Goal: Check status: Check status

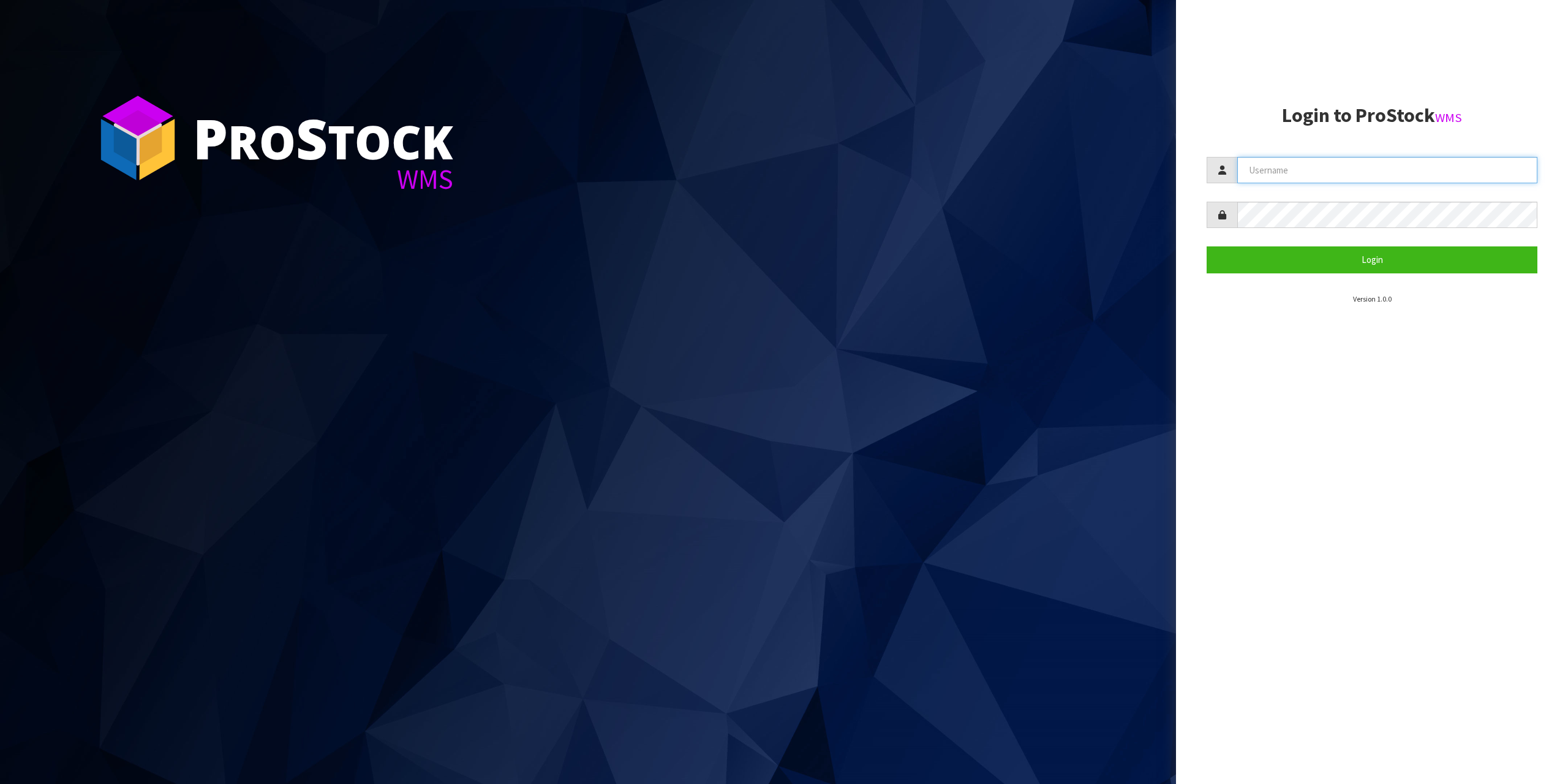
click at [1424, 172] on input "text" at bounding box center [1388, 170] width 300 height 26
type input "zubairmoolla"
click at [1207, 246] on button "Login" at bounding box center [1372, 259] width 331 height 26
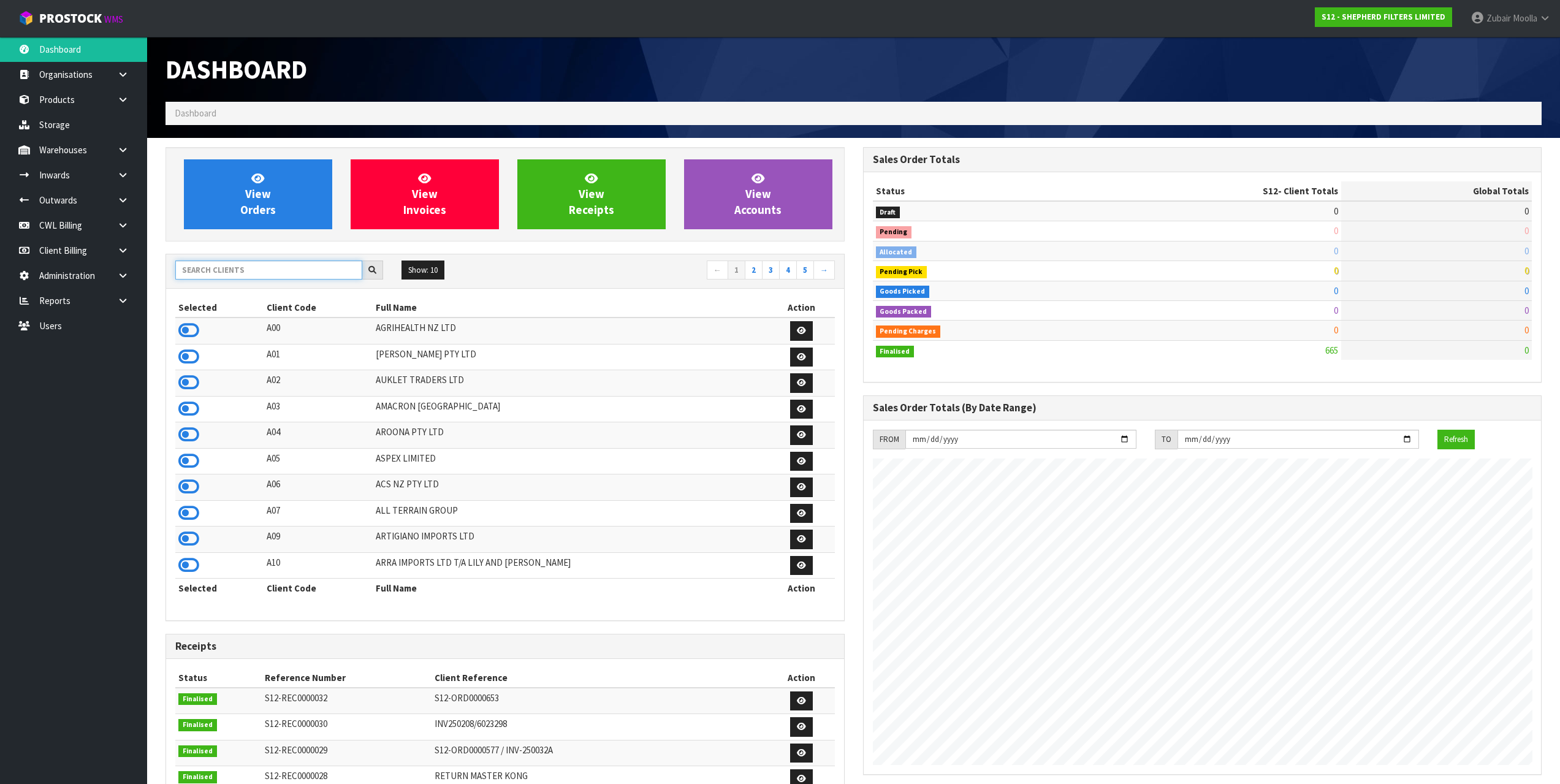
scroll to position [789, 697]
click at [244, 279] on input "text" at bounding box center [269, 269] width 187 height 19
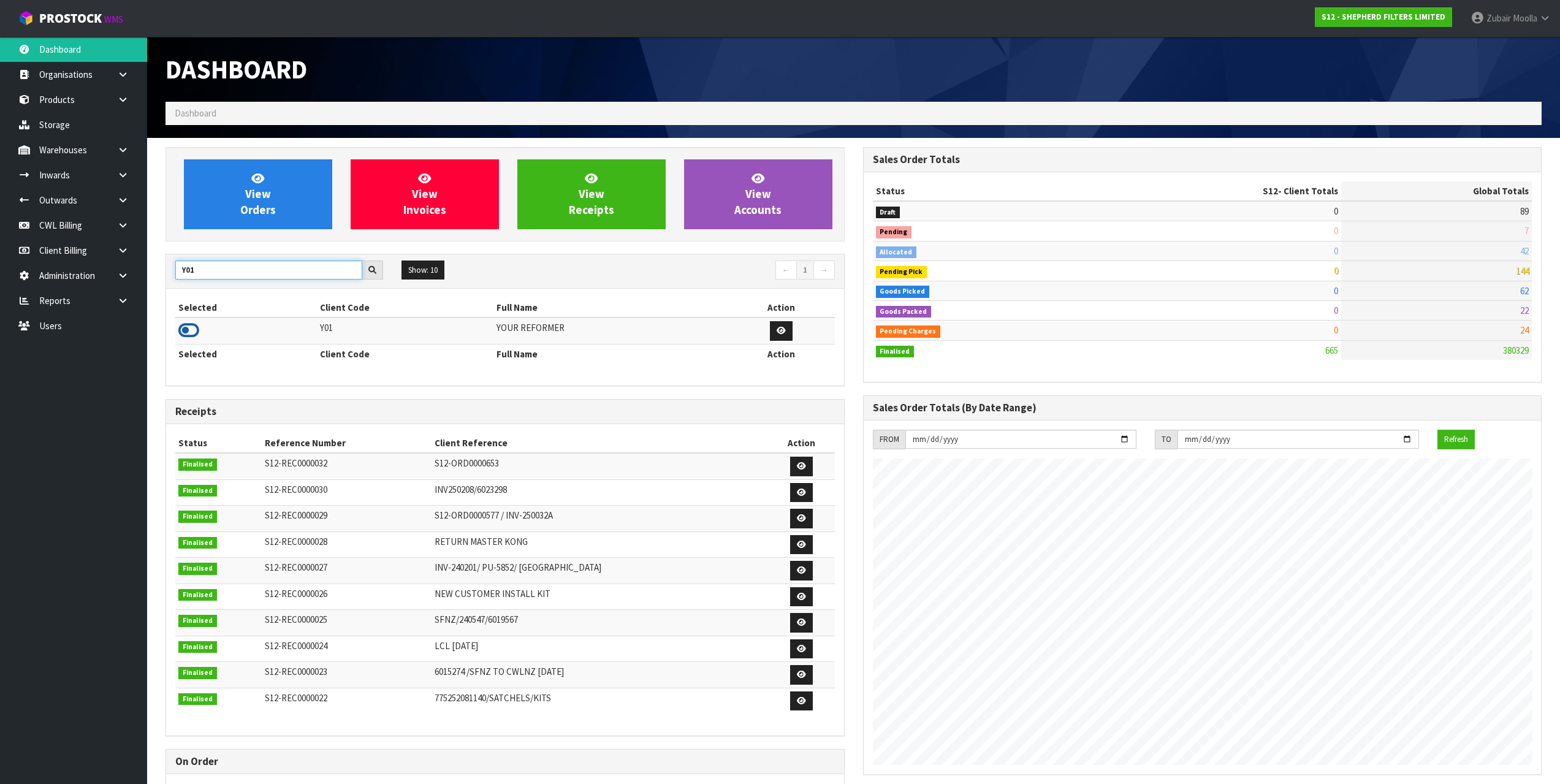
type input "Y01"
click at [192, 331] on icon at bounding box center [189, 331] width 21 height 19
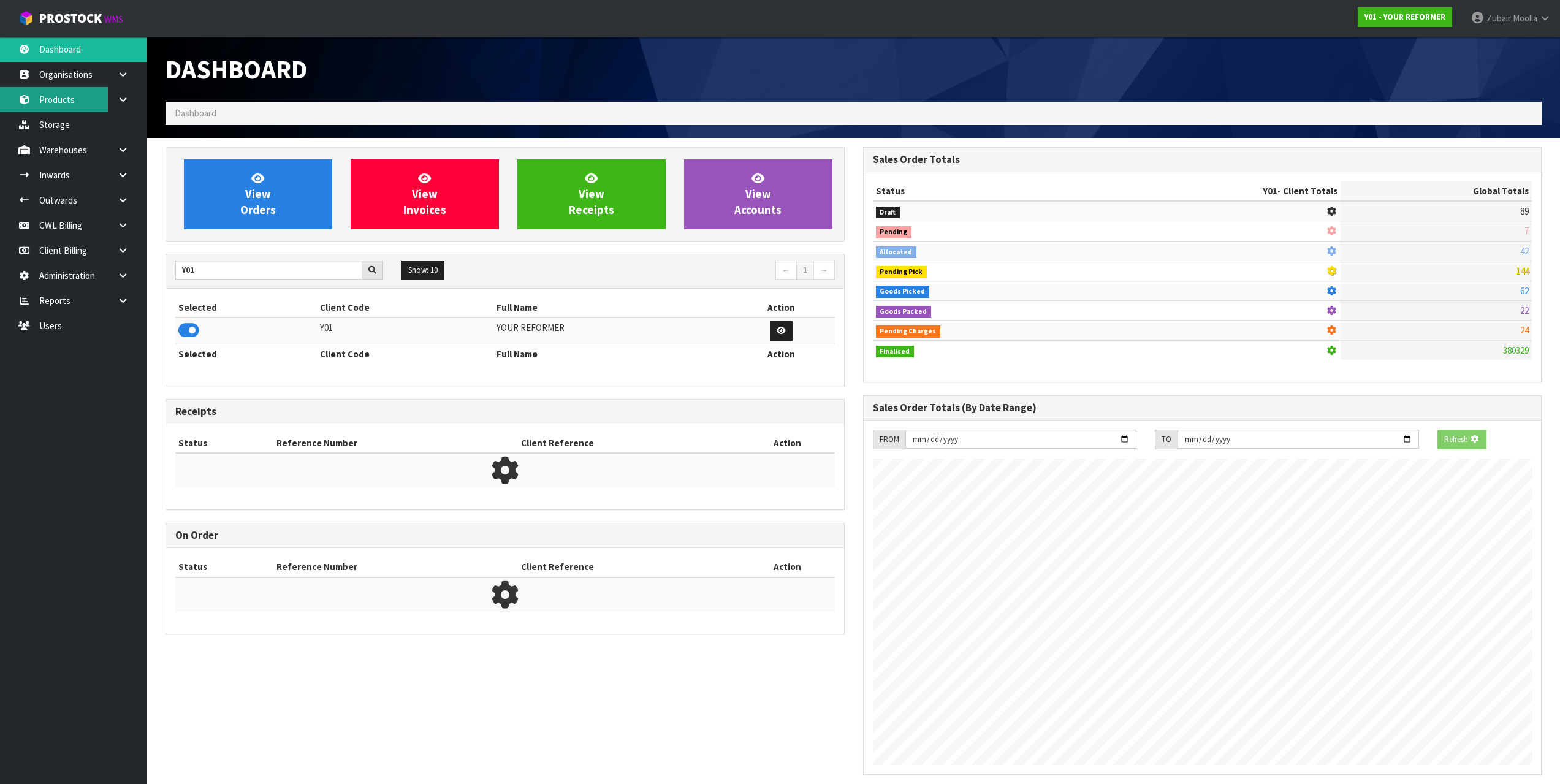
click at [70, 110] on link "Products" at bounding box center [73, 100] width 147 height 25
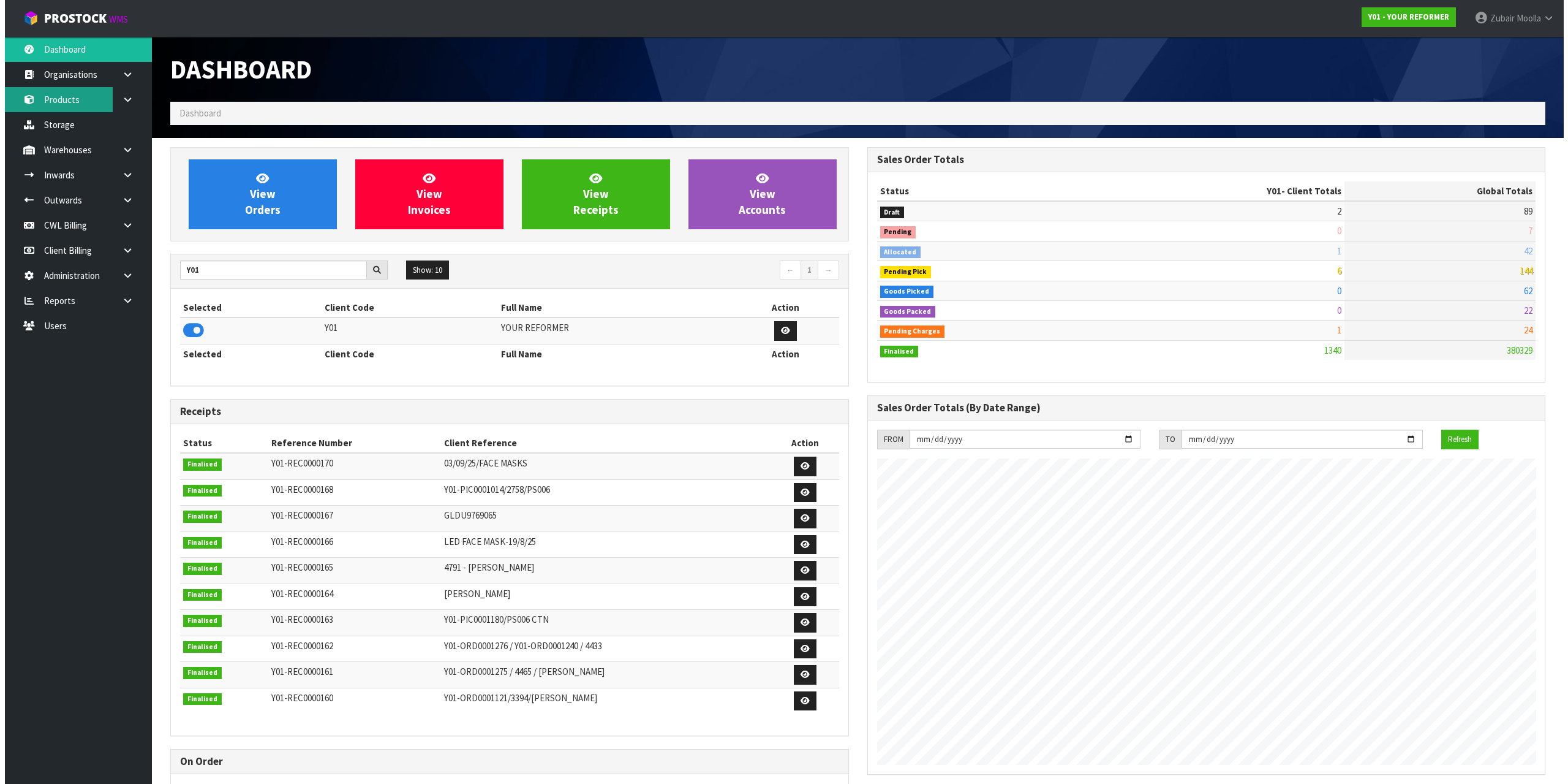
scroll to position [928, 697]
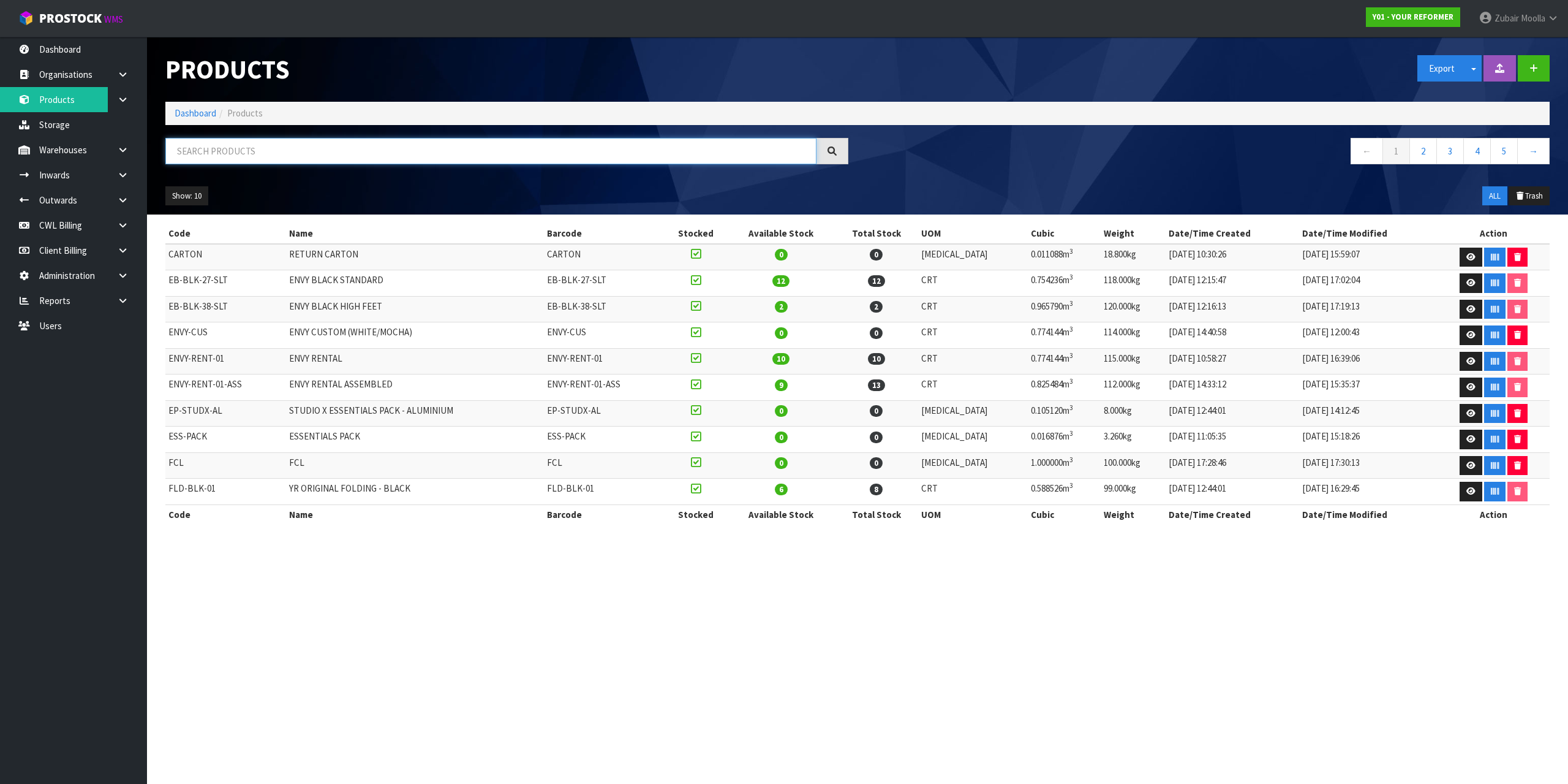
click at [426, 149] on input "text" at bounding box center [491, 151] width 652 height 26
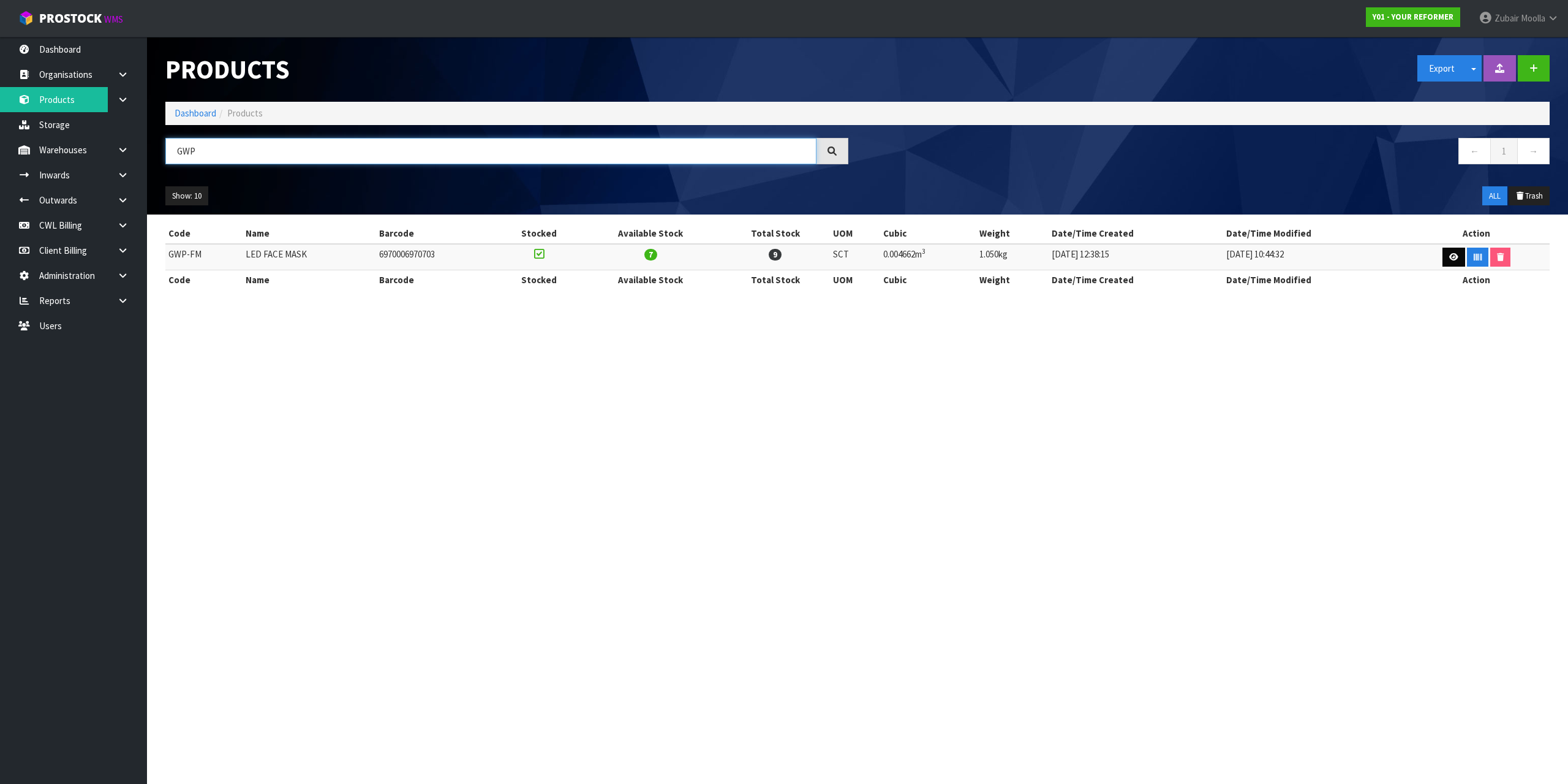
type input "GWP"
click at [1451, 254] on icon at bounding box center [1454, 256] width 9 height 8
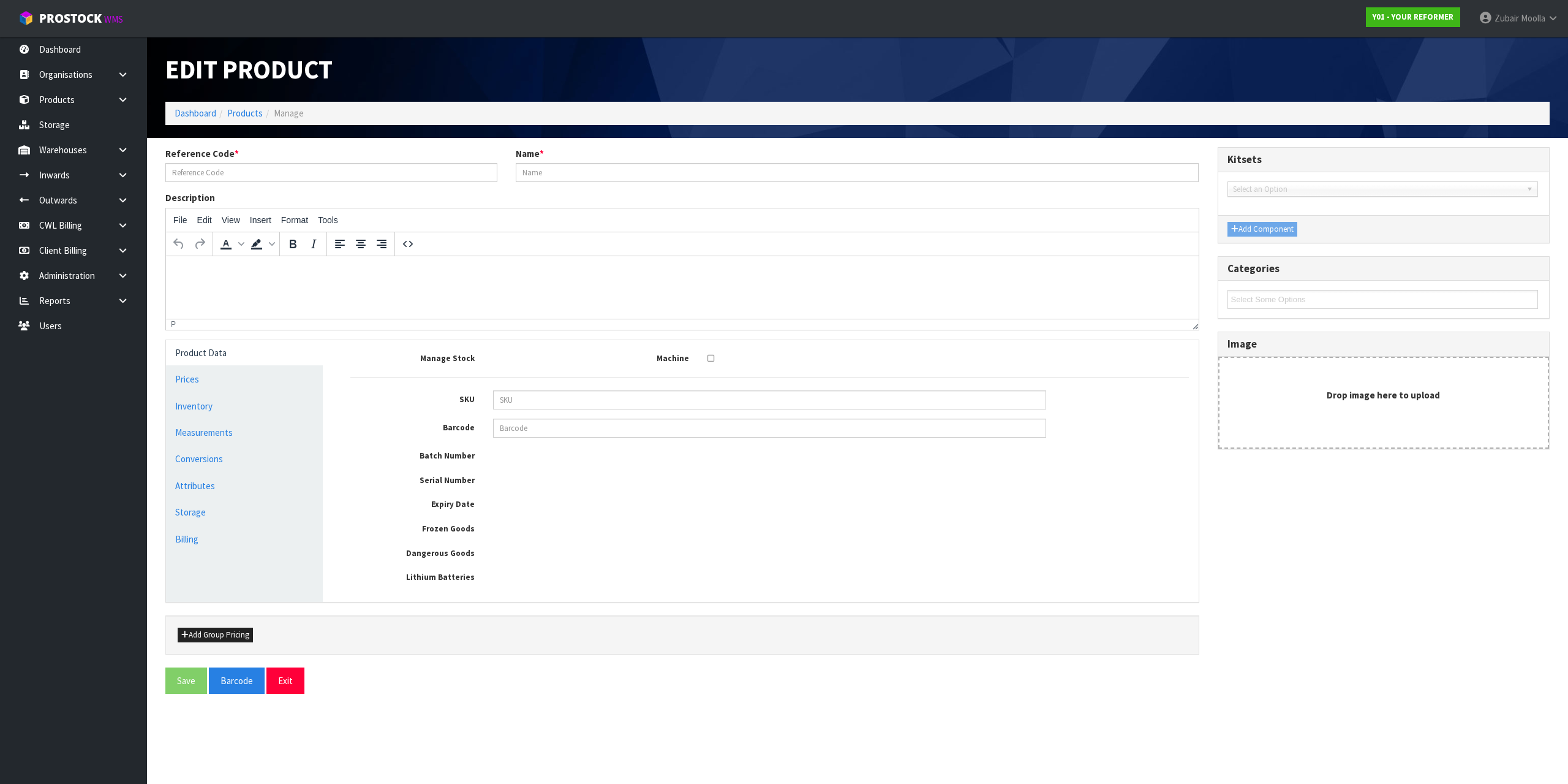
type input "GWP-FM"
type input "LED FACE MASK"
type input "6970006970703"
click at [207, 454] on link "Conversions" at bounding box center [244, 458] width 157 height 25
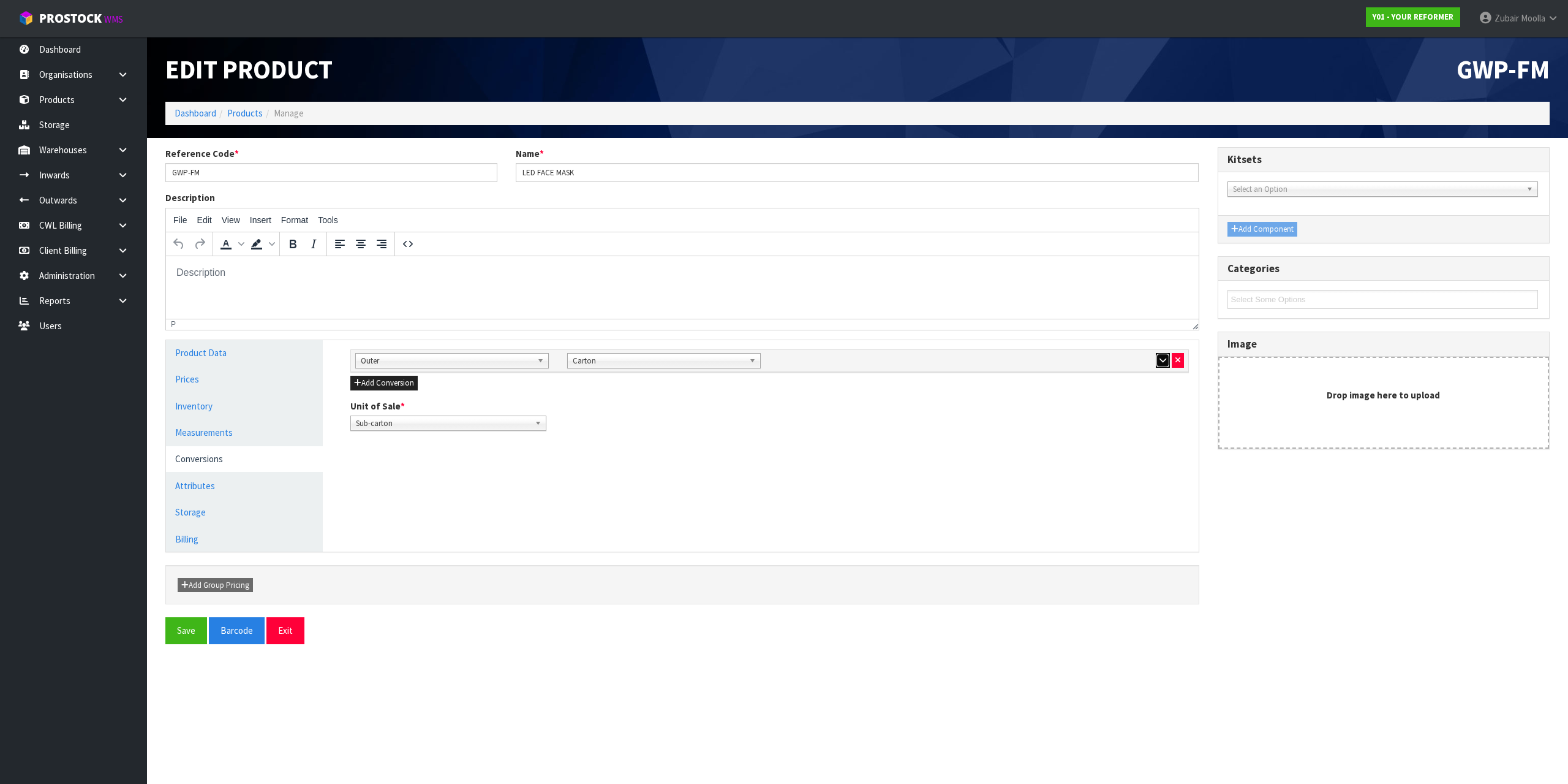
click at [1164, 365] on button "button" at bounding box center [1162, 361] width 14 height 15
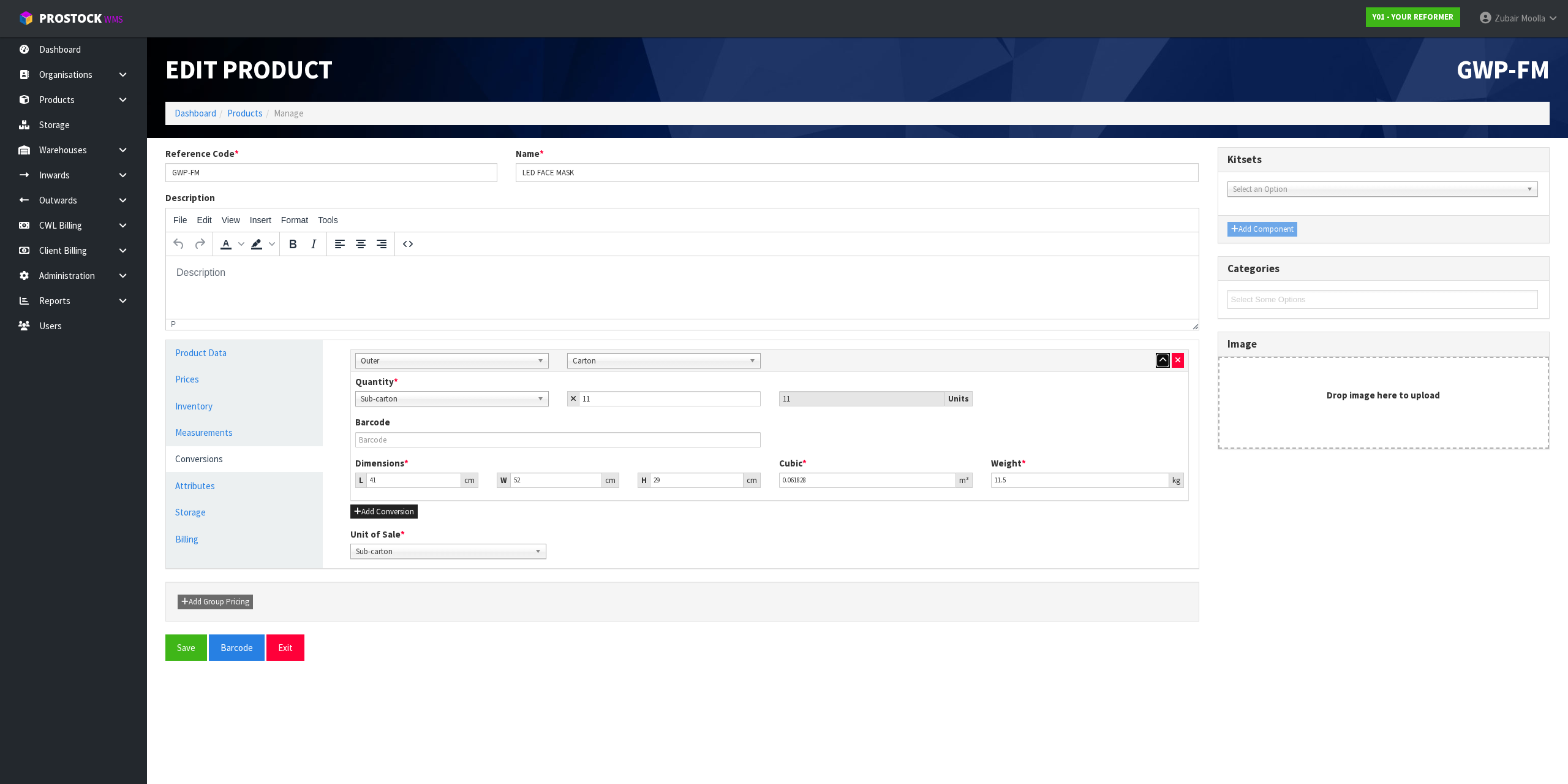
click at [1158, 365] on button "button" at bounding box center [1162, 361] width 14 height 15
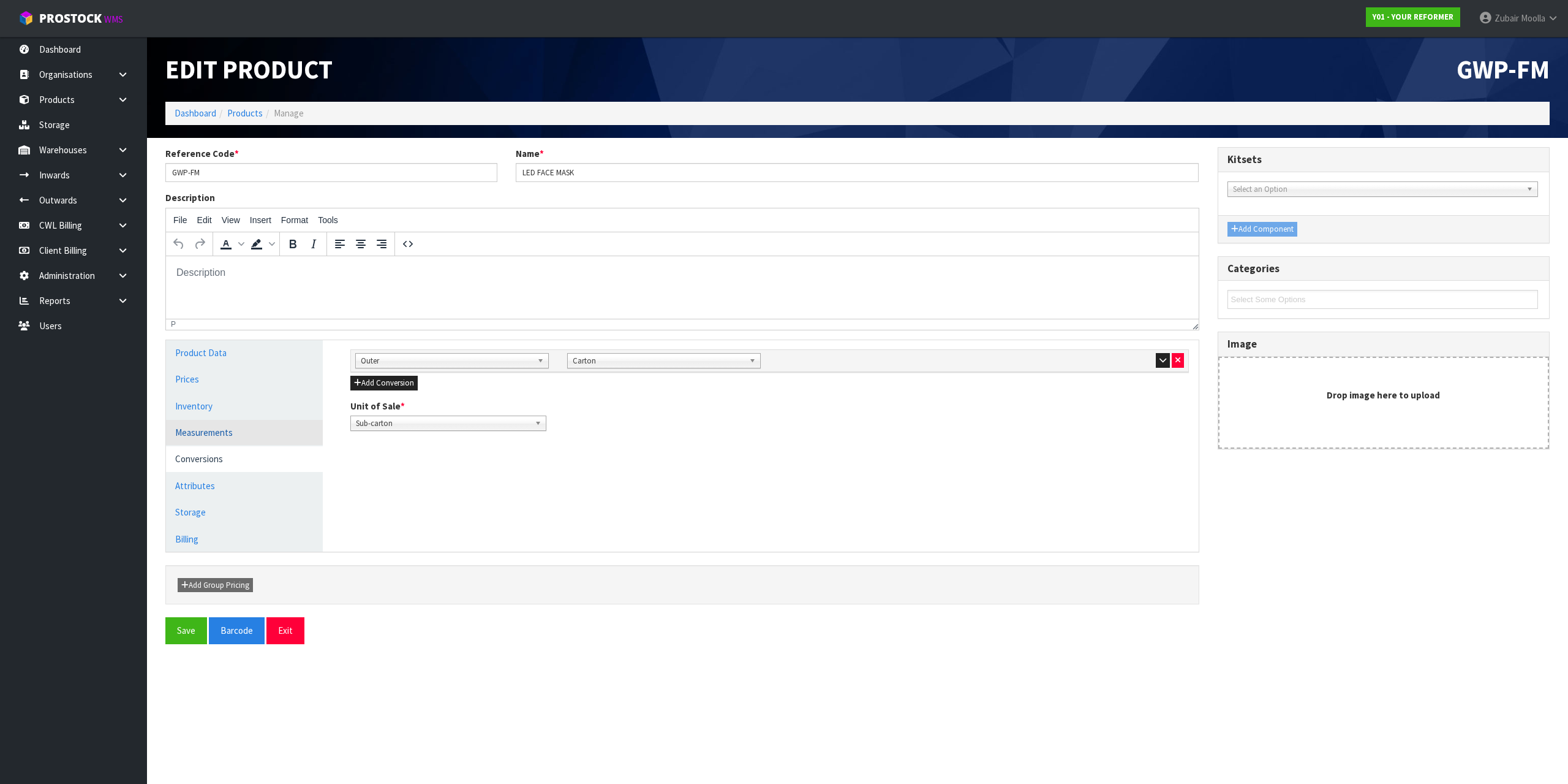
click at [201, 431] on link "Measurements" at bounding box center [244, 432] width 157 height 25
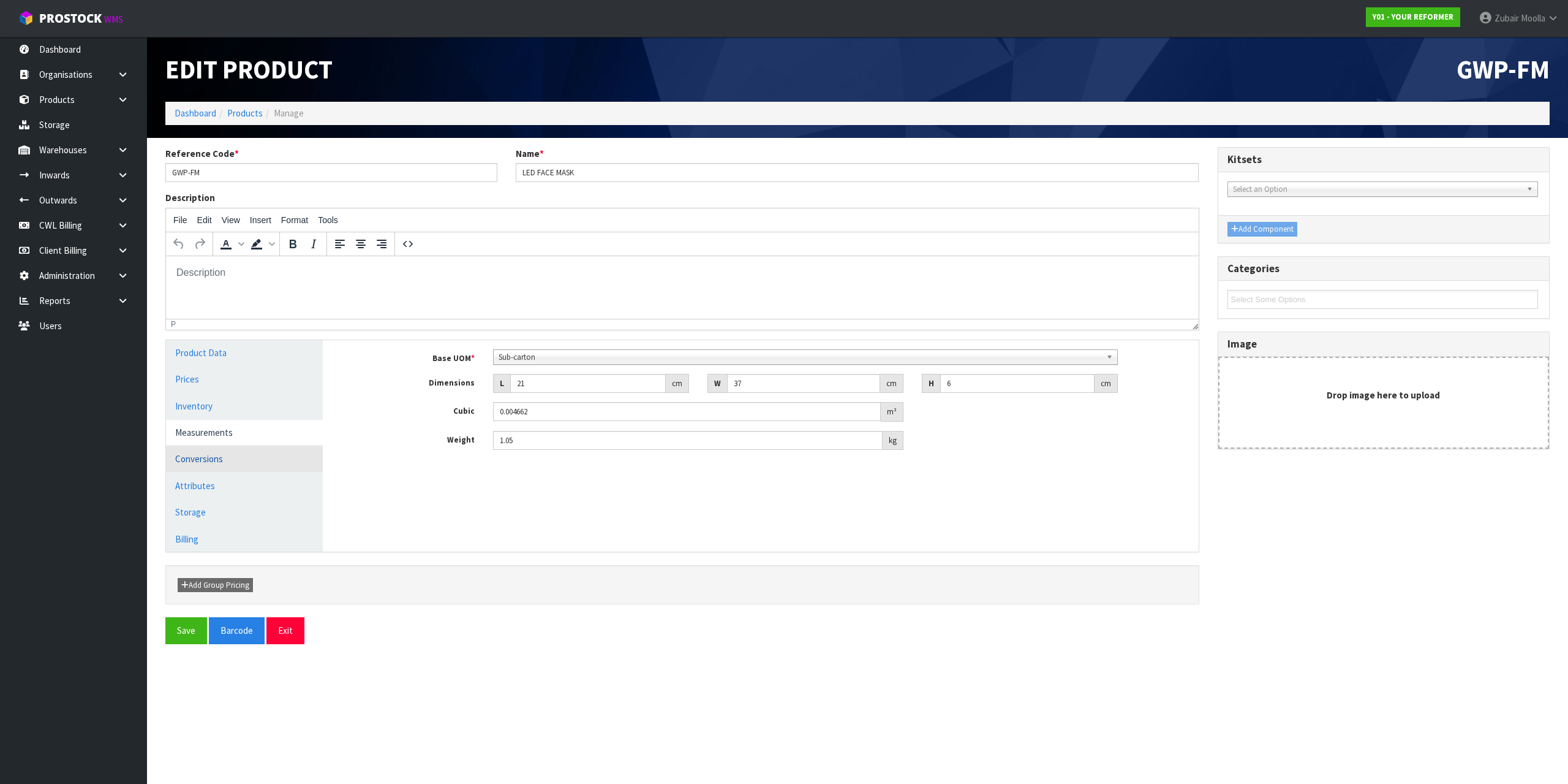
click at [194, 459] on link "Conversions" at bounding box center [244, 458] width 157 height 25
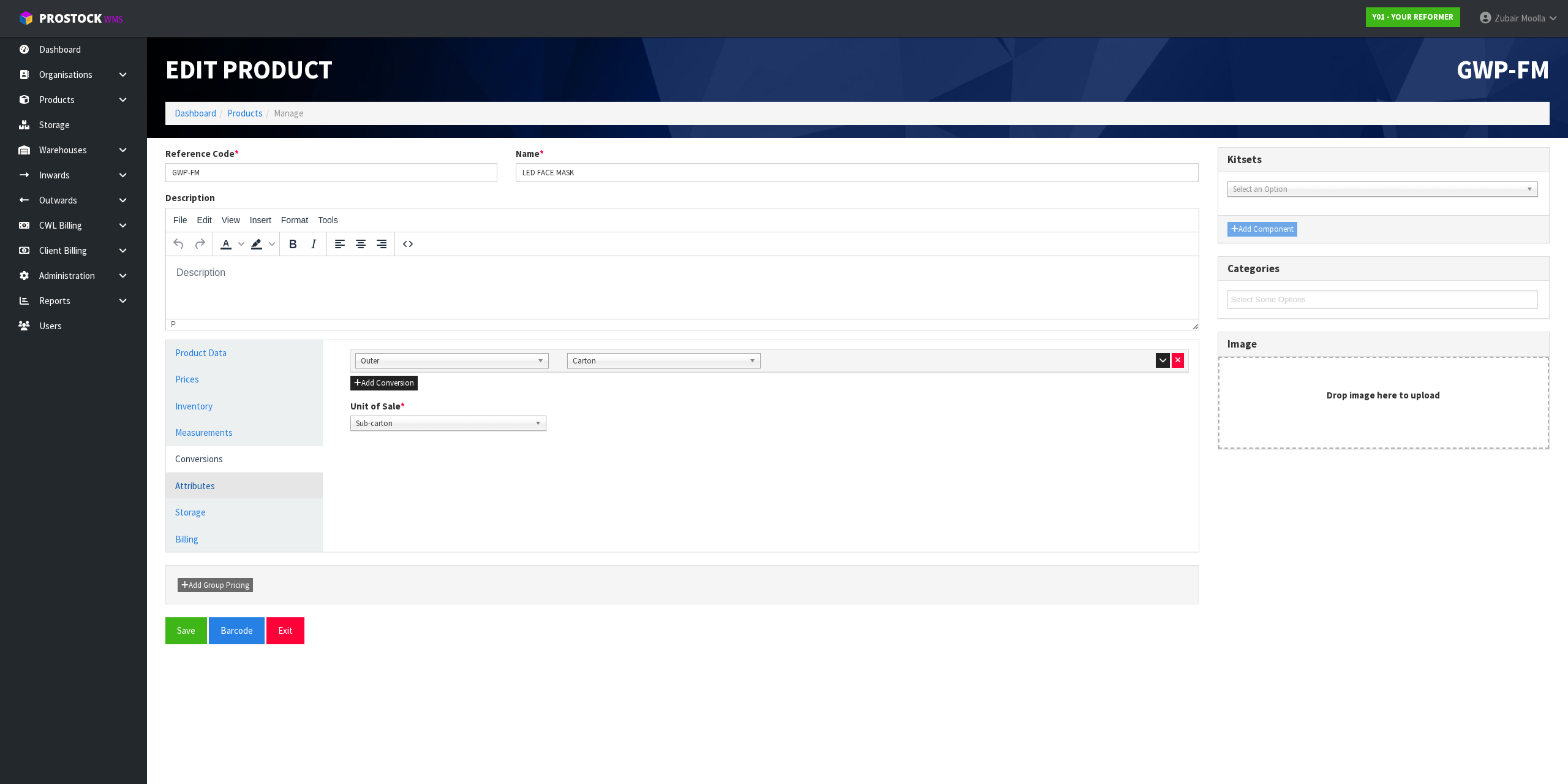
click at [204, 482] on link "Attributes" at bounding box center [244, 485] width 157 height 25
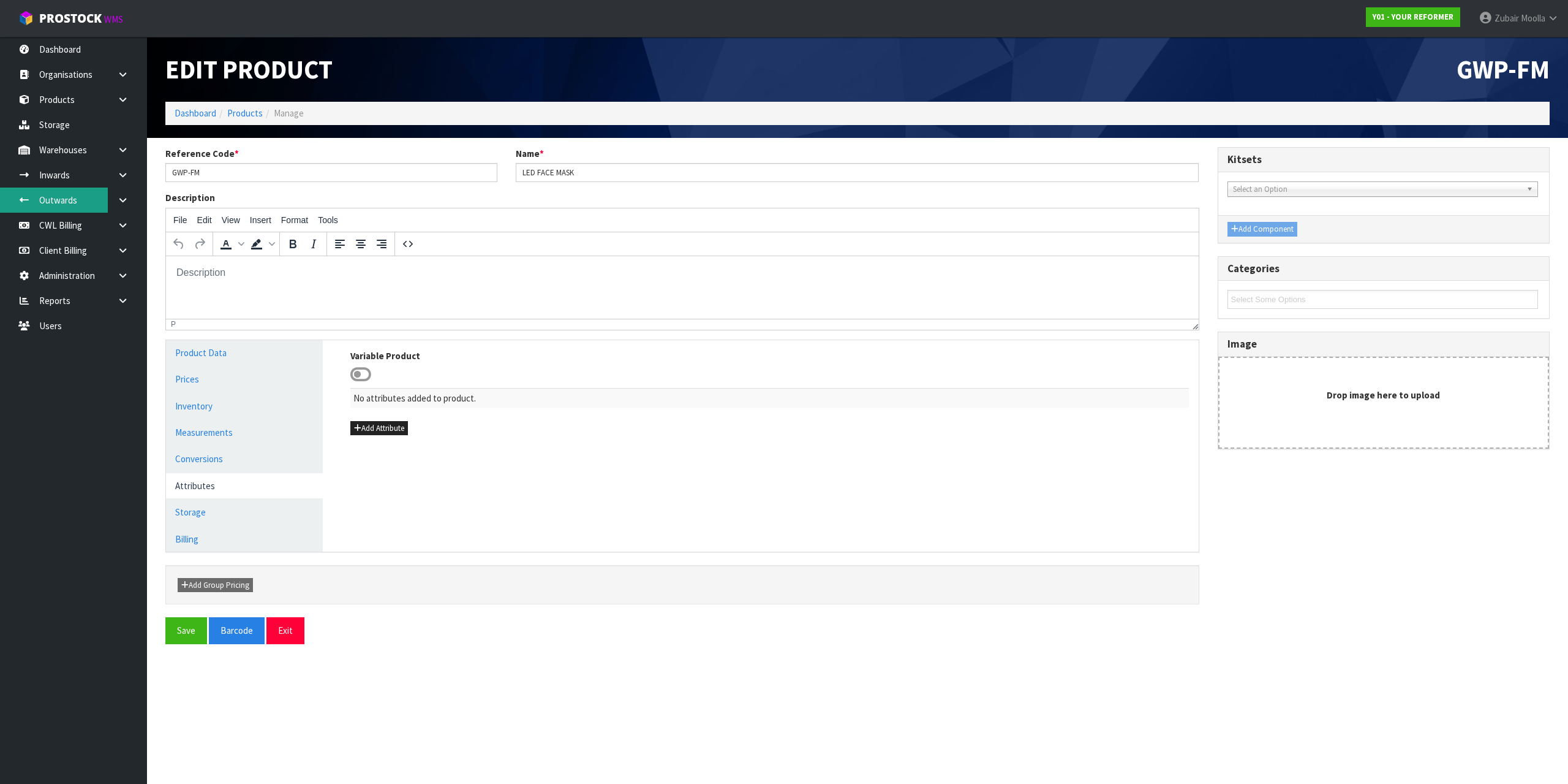
click at [55, 193] on link "Outwards" at bounding box center [73, 200] width 147 height 25
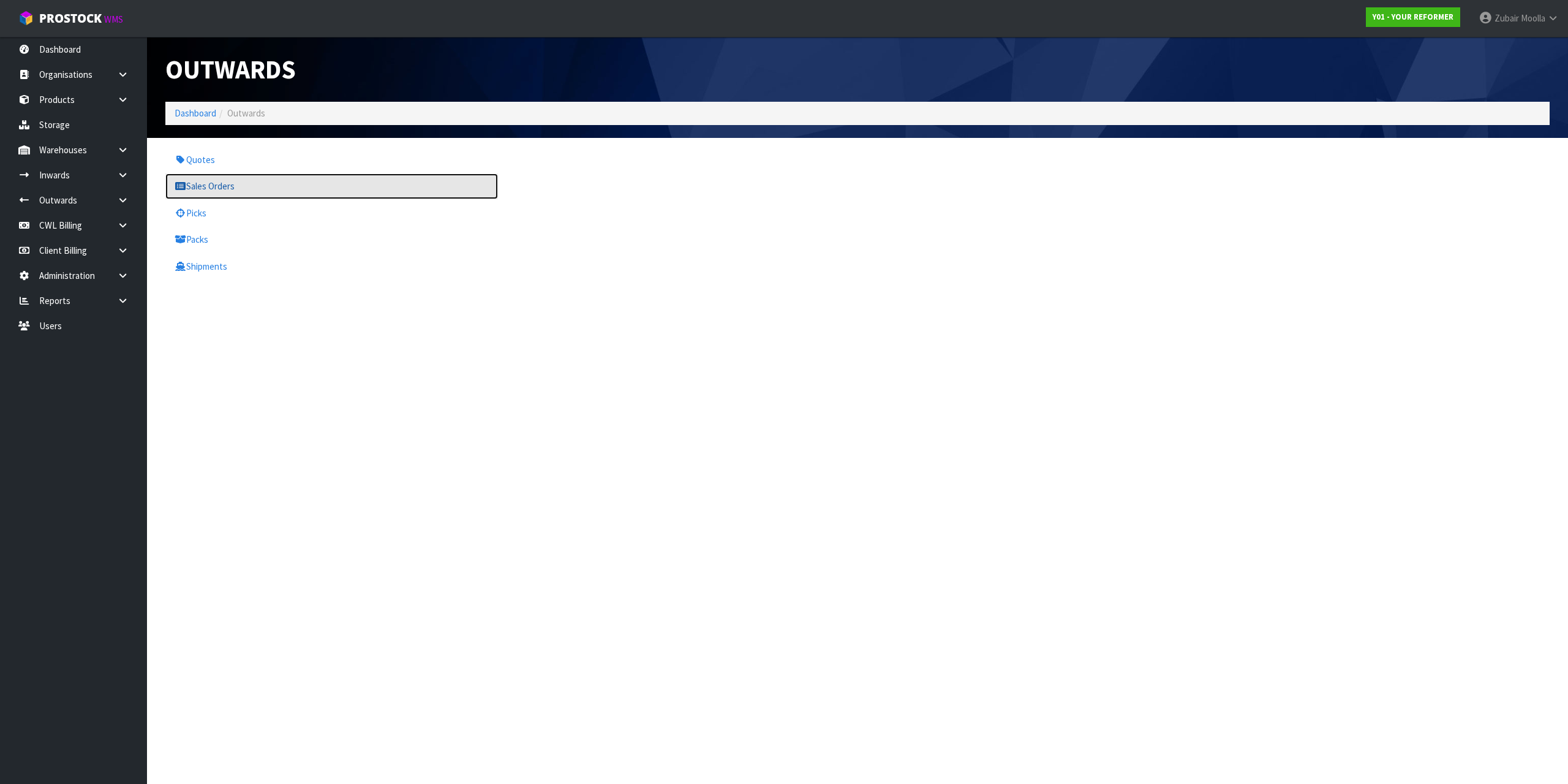
click at [214, 193] on link "Sales Orders" at bounding box center [331, 186] width 332 height 25
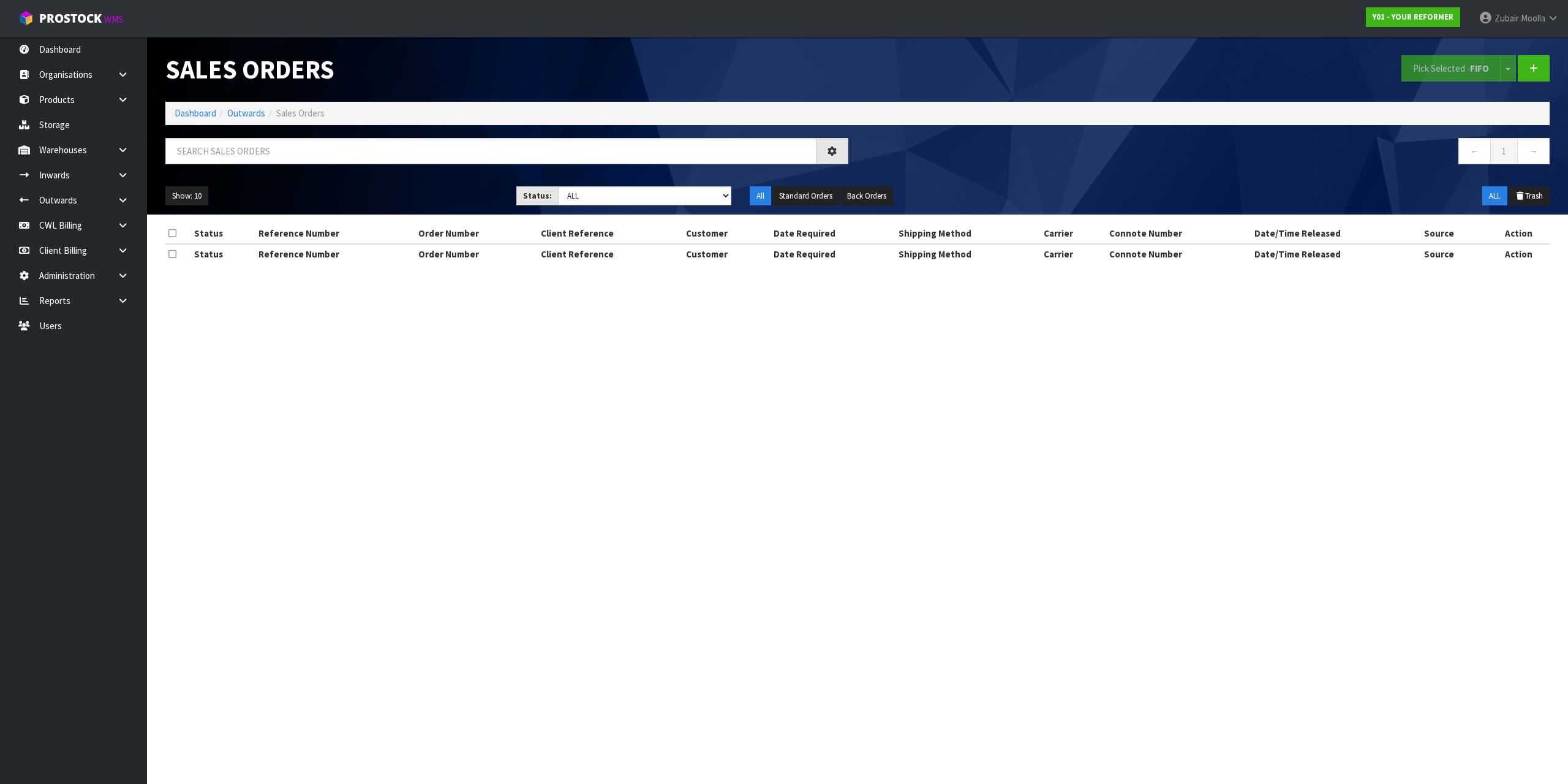
click at [249, 182] on div "Show: 10 5 10 25 50 Status: Draft Pending Allocated Pending Pick Goods Picked G…" at bounding box center [857, 196] width 1403 height 38
click at [264, 163] on input "text" at bounding box center [491, 151] width 652 height 26
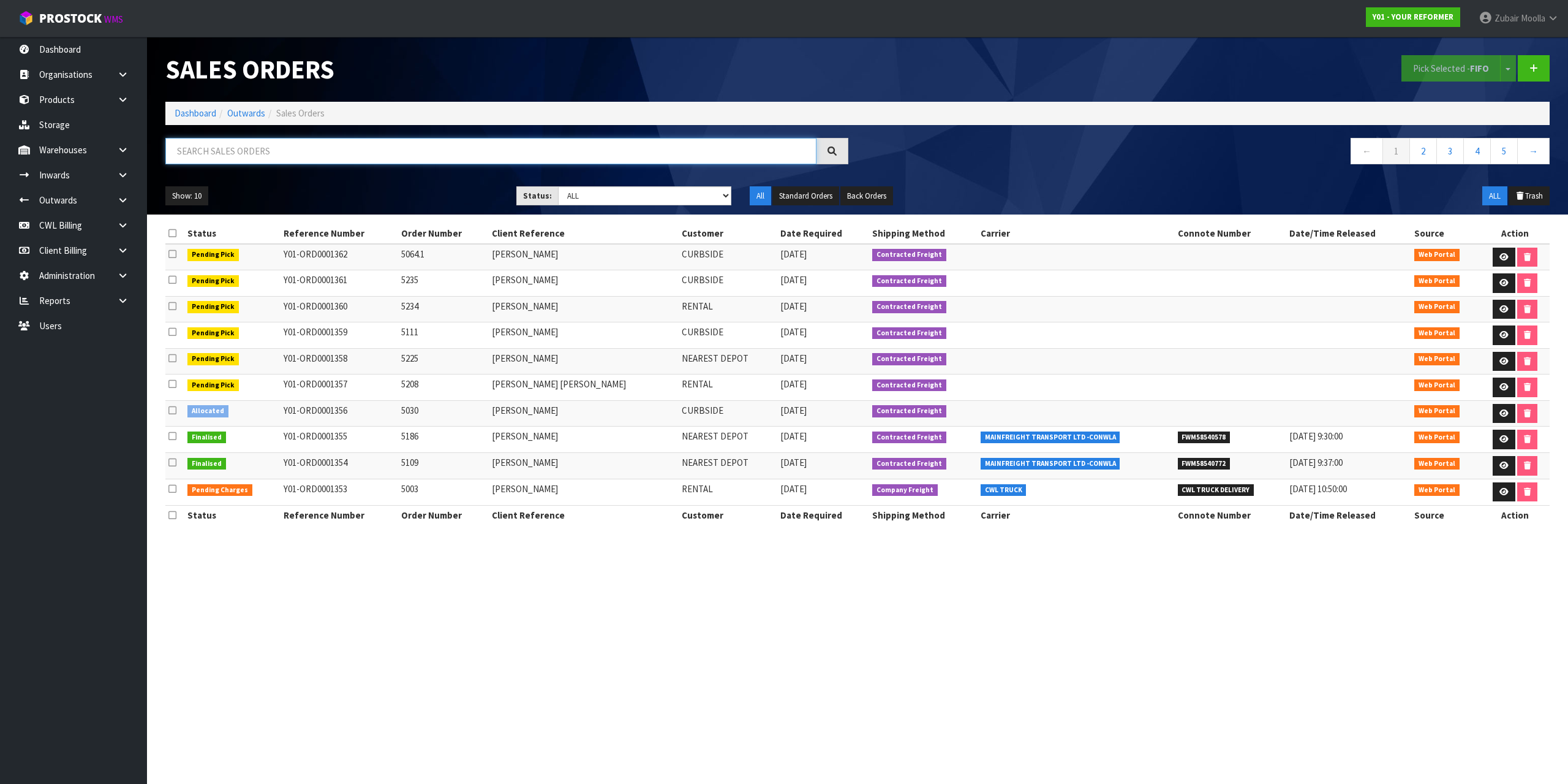
click at [272, 154] on input "text" at bounding box center [491, 151] width 652 height 26
drag, startPoint x: 276, startPoint y: 246, endPoint x: 442, endPoint y: 250, distance: 166.0
click at [442, 250] on tr "Pending Pick Y01-ORD0001362 5064.1 [PERSON_NAME] CURBSIDE [DATE] Contracted Fre…" at bounding box center [857, 257] width 1385 height 26
click at [1422, 267] on td "Web Portal" at bounding box center [1446, 257] width 69 height 26
click at [1499, 257] on icon at bounding box center [1504, 256] width 9 height 8
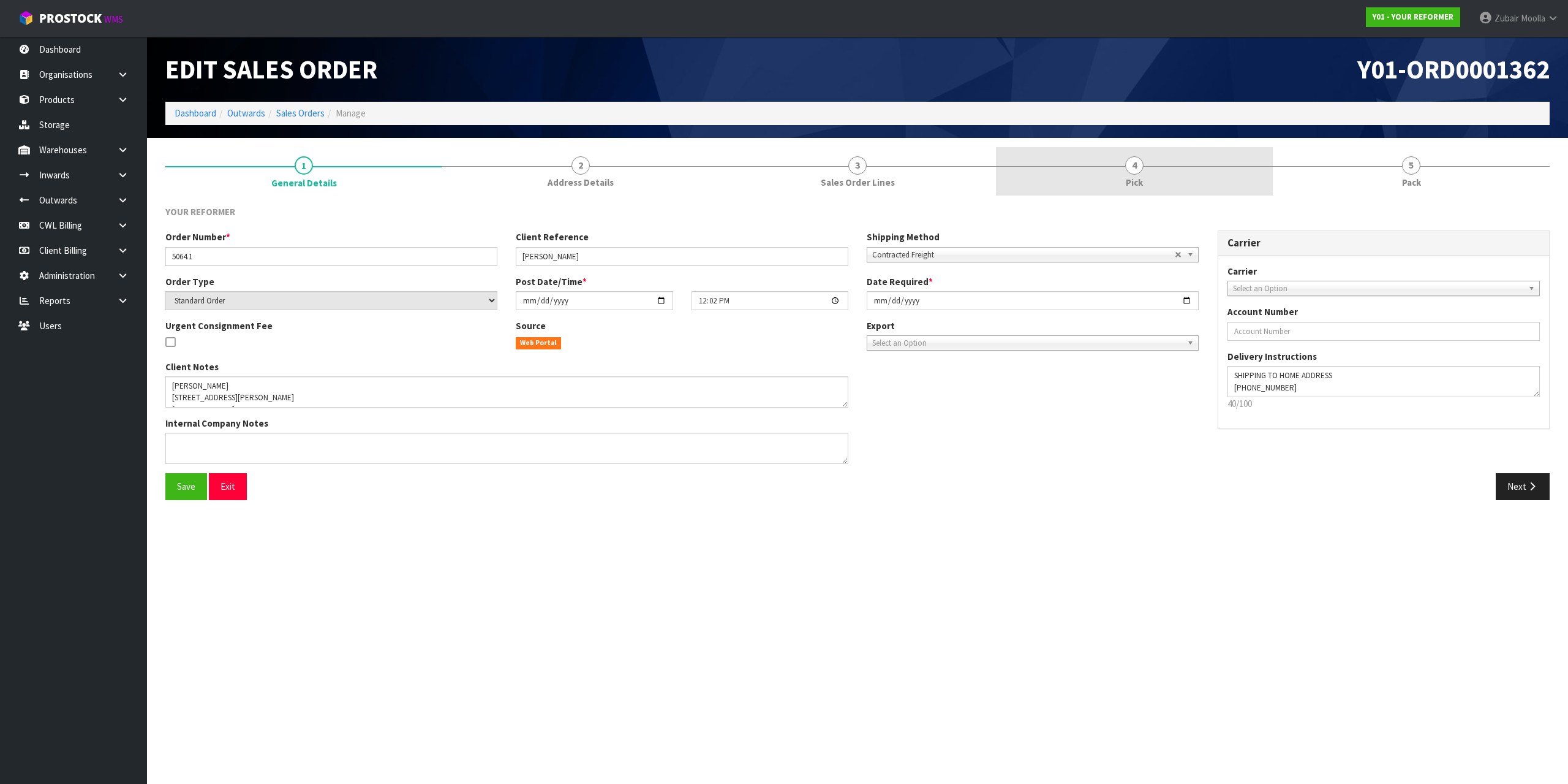
click at [1108, 149] on link "4 Pick" at bounding box center [1134, 172] width 277 height 49
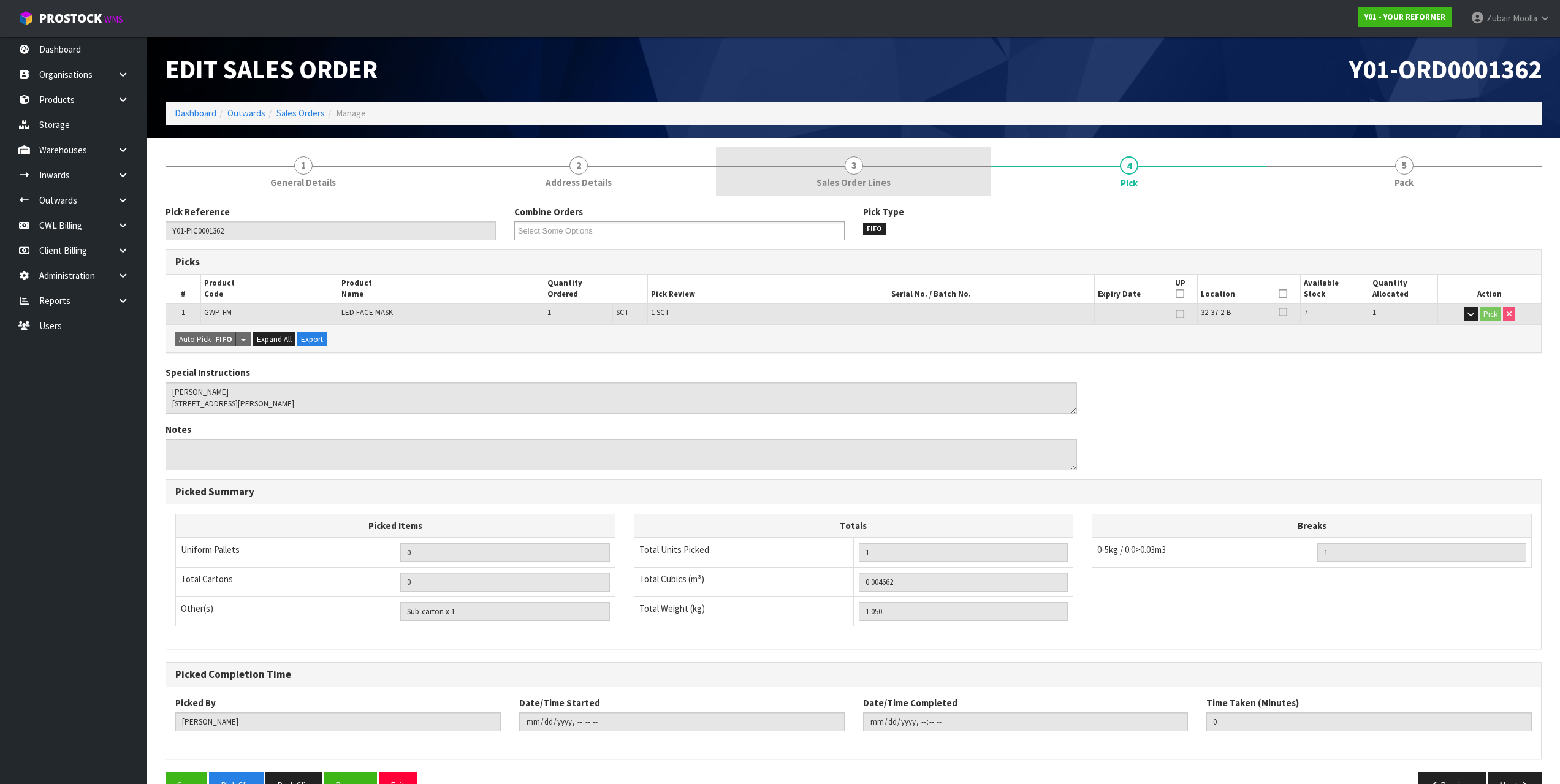
drag, startPoint x: 835, startPoint y: 172, endPoint x: 876, endPoint y: 150, distance: 46.5
click at [837, 172] on link "3 Sales Order Lines" at bounding box center [853, 172] width 275 height 49
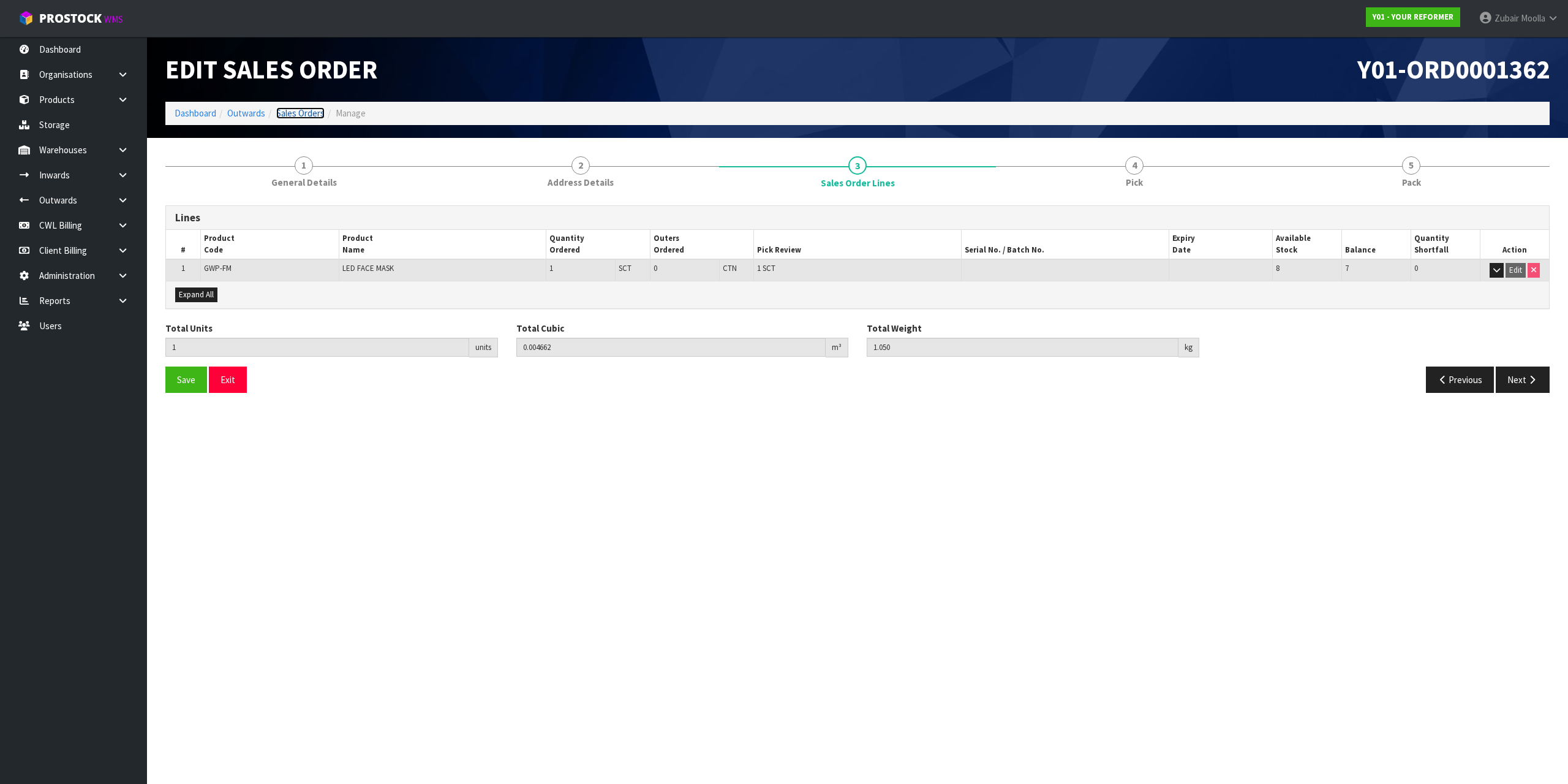
click at [296, 114] on link "Sales Orders" at bounding box center [300, 113] width 49 height 11
click at [768, 115] on ol "Dashboard Outwards Sales Orders Manage" at bounding box center [857, 113] width 1385 height 23
